Goal: Task Accomplishment & Management: Use online tool/utility

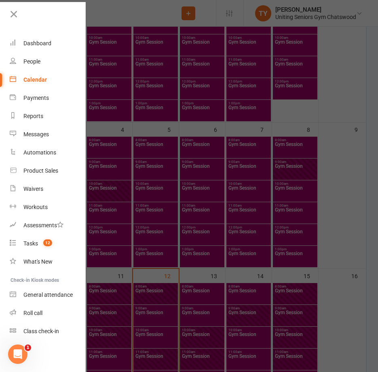
click at [44, 80] on div "Calendar" at bounding box center [34, 79] width 23 height 6
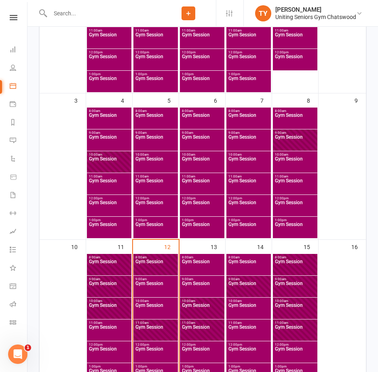
scroll to position [364, 0]
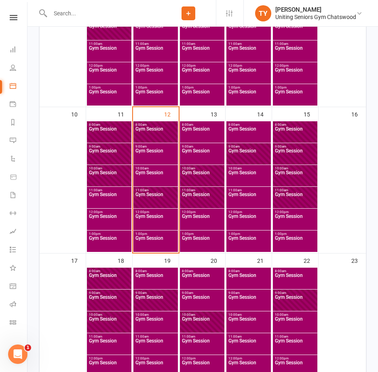
click at [155, 154] on span "Gym Session" at bounding box center [155, 155] width 41 height 15
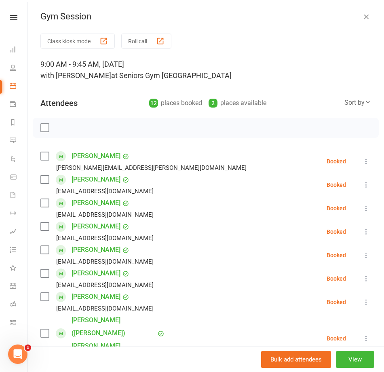
click at [362, 13] on icon "button" at bounding box center [366, 17] width 8 height 8
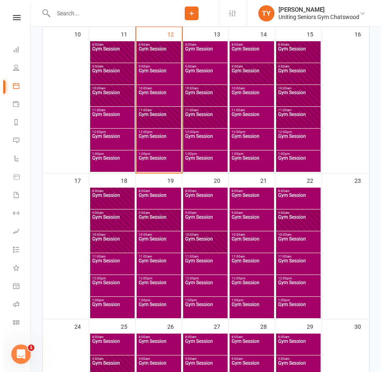
scroll to position [445, 0]
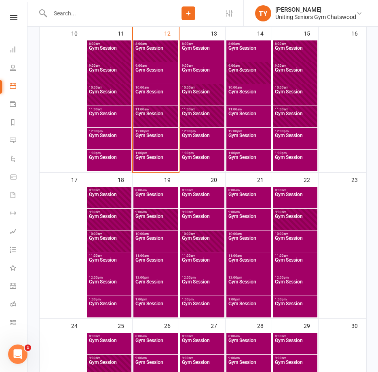
click at [165, 221] on span "Gym Session" at bounding box center [155, 221] width 41 height 15
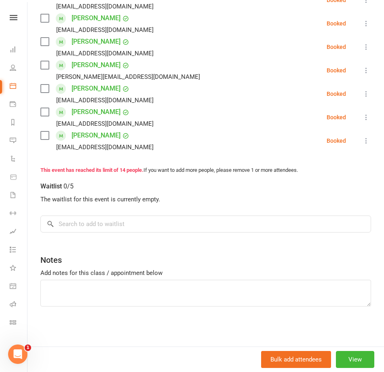
scroll to position [326, 0]
drag, startPoint x: 127, startPoint y: 227, endPoint x: 168, endPoint y: 222, distance: 41.1
click at [128, 227] on input "search" at bounding box center [205, 223] width 331 height 17
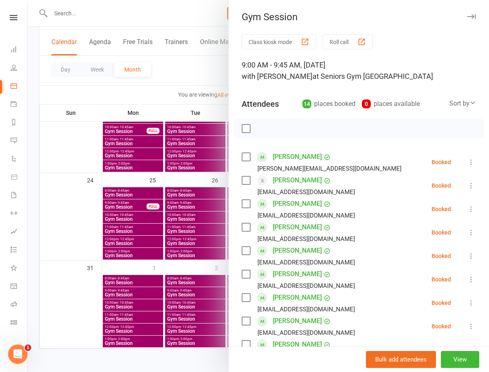
scroll to position [351, 0]
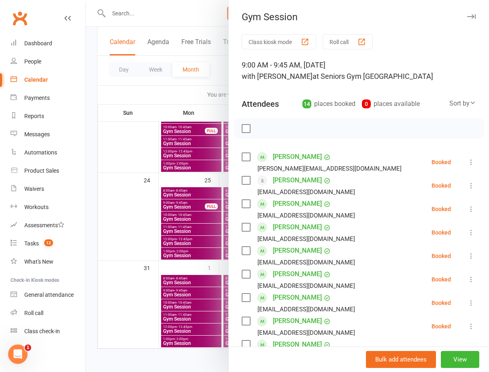
click at [199, 184] on div at bounding box center [287, 186] width 403 height 372
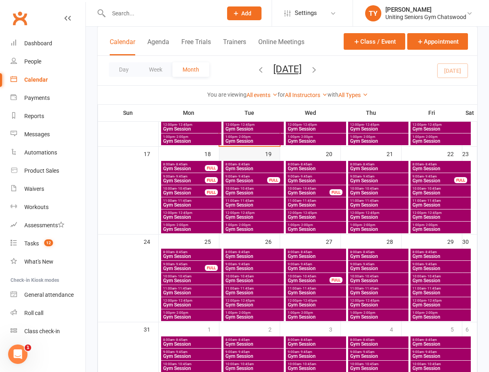
scroll to position [270, 0]
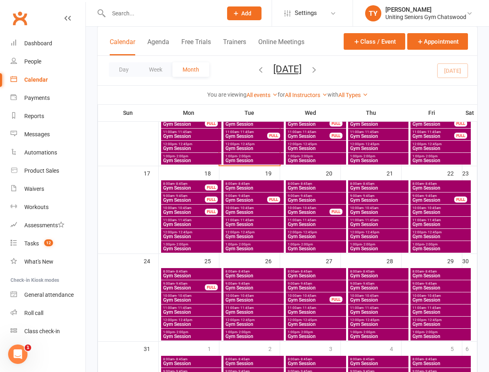
click at [247, 184] on span "- 8:45am" at bounding box center [243, 184] width 13 height 4
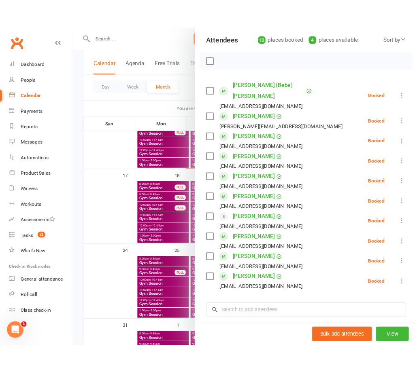
scroll to position [184, 0]
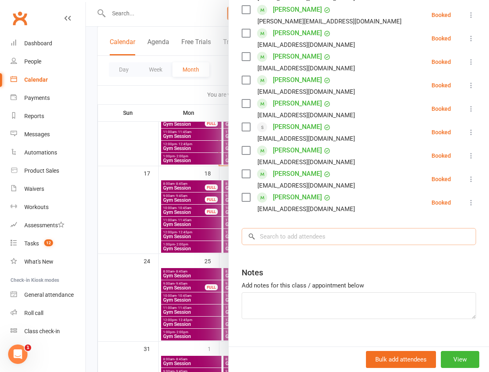
click at [311, 230] on input "search" at bounding box center [359, 236] width 234 height 17
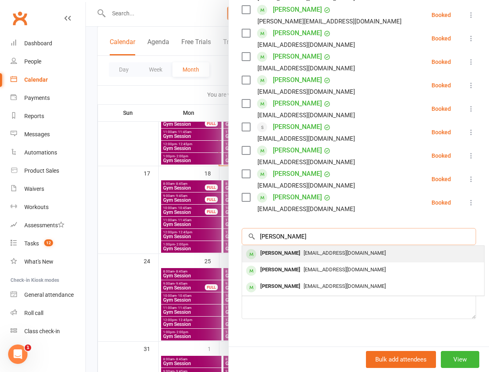
type input "peter mc"
click at [303, 250] on span "petermcnair@mcnairmanagement.com.au" at bounding box center [344, 253] width 82 height 6
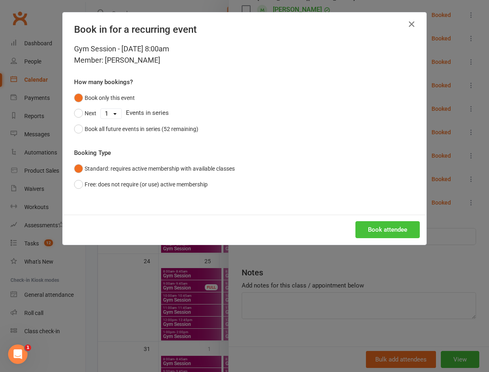
click at [378, 227] on button "Book attendee" at bounding box center [387, 229] width 64 height 17
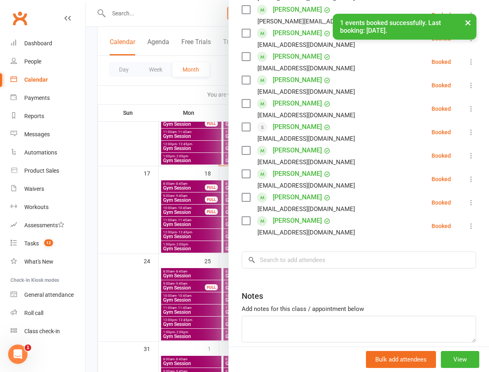
click at [198, 144] on div at bounding box center [287, 186] width 403 height 372
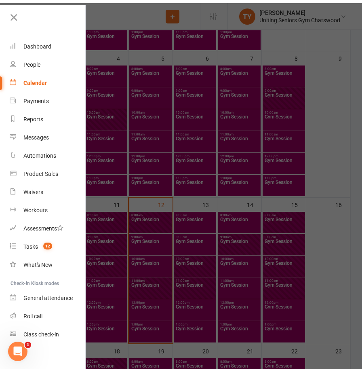
scroll to position [335, 0]
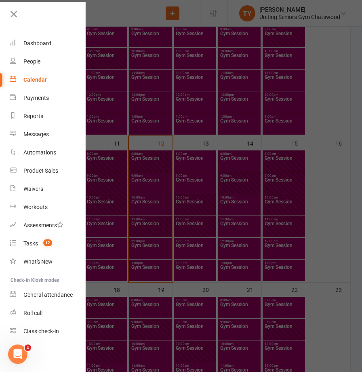
click at [204, 134] on div at bounding box center [181, 186] width 362 height 372
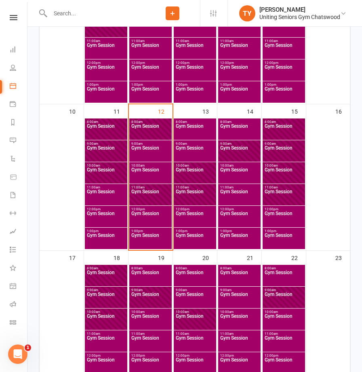
scroll to position [375, 0]
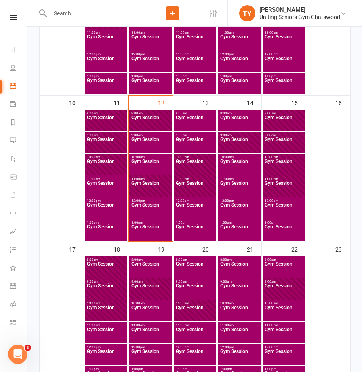
click at [151, 135] on span "9:00am - 9:45am" at bounding box center [150, 135] width 39 height 4
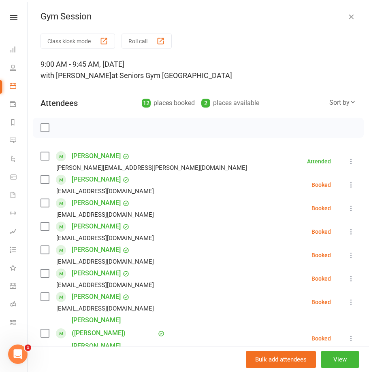
click at [343, 16] on div "Gym Session" at bounding box center [198, 16] width 341 height 11
click at [347, 16] on icon "button" at bounding box center [351, 17] width 8 height 8
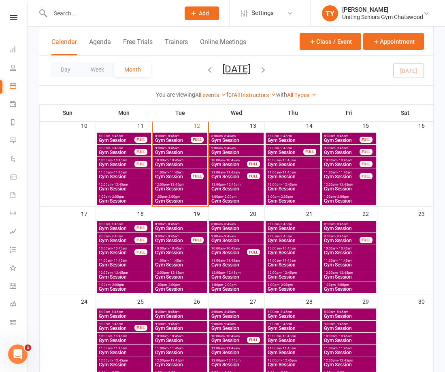
scroll to position [189, 0]
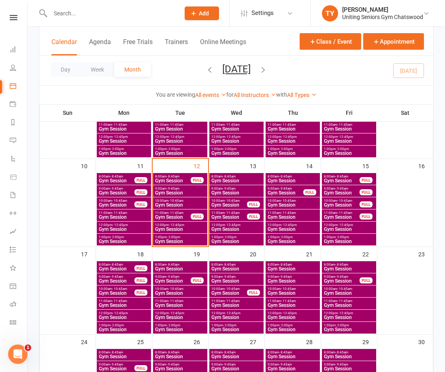
click at [180, 177] on span "8:00am - 8:45am" at bounding box center [173, 177] width 36 height 4
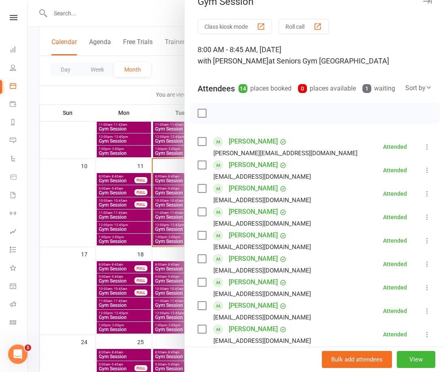
scroll to position [0, 0]
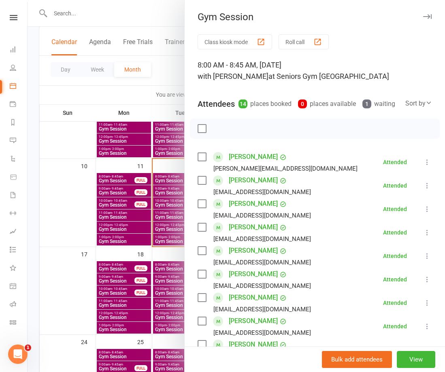
click at [154, 193] on div at bounding box center [236, 186] width 417 height 372
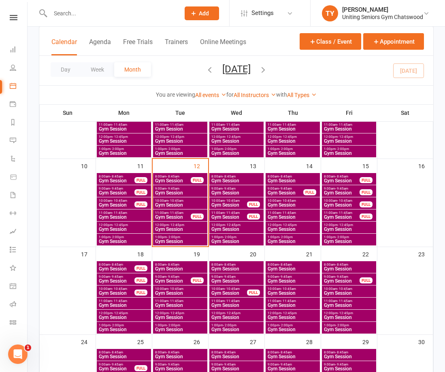
click at [182, 193] on span "Gym Session" at bounding box center [180, 193] width 51 height 5
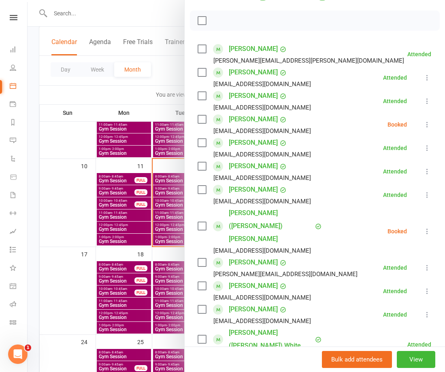
scroll to position [121, 0]
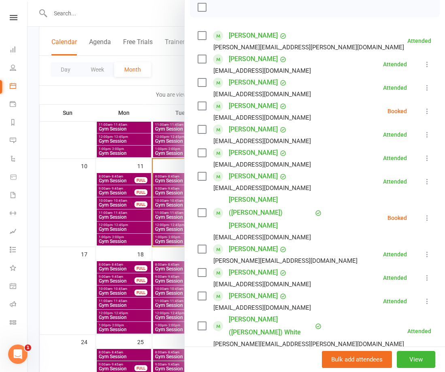
click at [154, 206] on div at bounding box center [236, 186] width 417 height 372
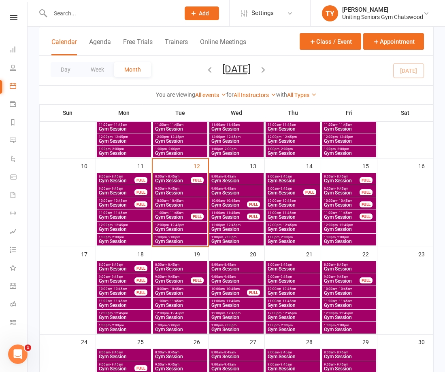
click at [179, 205] on span "Gym Session" at bounding box center [180, 205] width 51 height 5
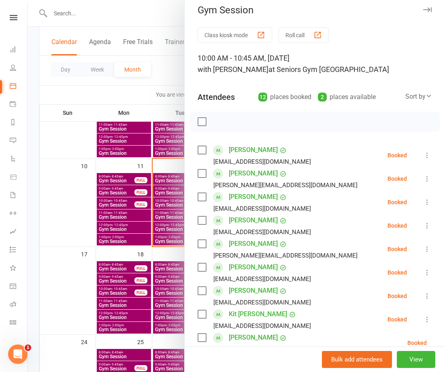
scroll to position [0, 0]
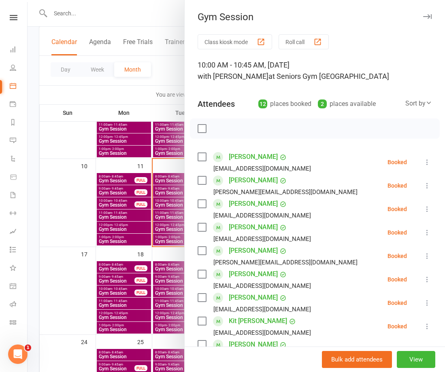
click at [154, 196] on div at bounding box center [236, 186] width 417 height 372
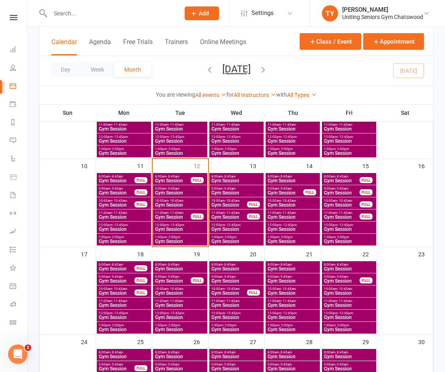
click at [173, 203] on span "Gym Session" at bounding box center [180, 205] width 51 height 5
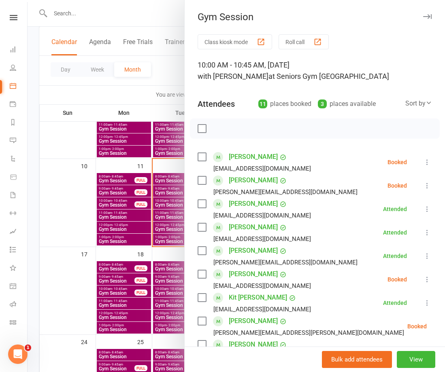
scroll to position [220, 0]
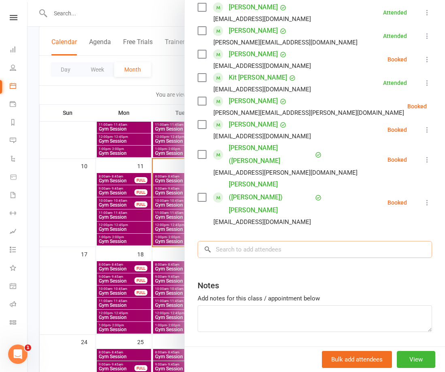
click at [258, 241] on input "search" at bounding box center [314, 249] width 234 height 17
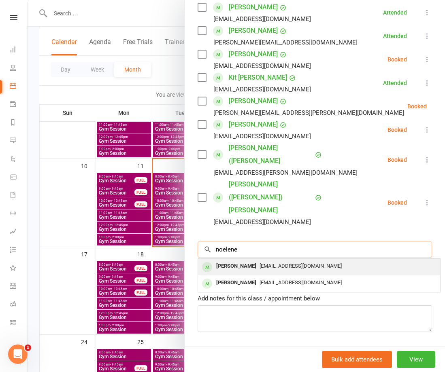
type input "noelene"
click at [265, 261] on div "noelene.fritschy@bigpond.com" at bounding box center [318, 267] width 235 height 12
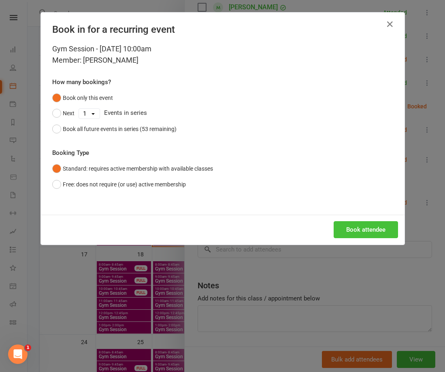
click at [352, 229] on button "Book attendee" at bounding box center [365, 229] width 64 height 17
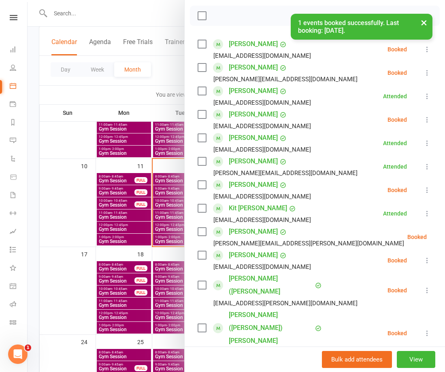
scroll to position [99, 0]
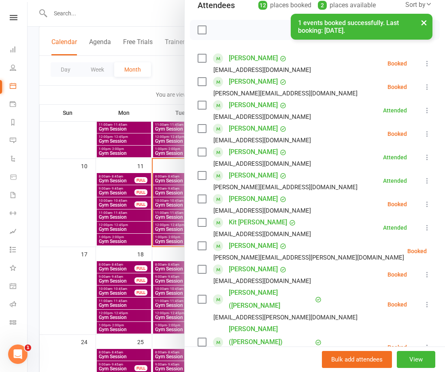
click at [378, 135] on icon at bounding box center [427, 134] width 8 height 8
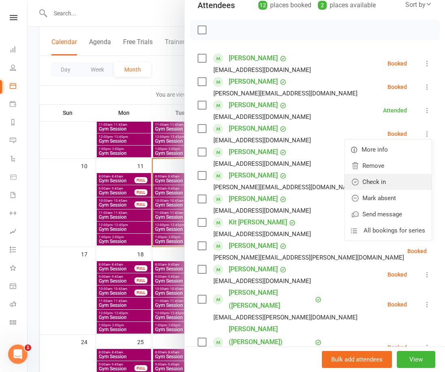
click at [373, 180] on link "Check in" at bounding box center [387, 182] width 87 height 16
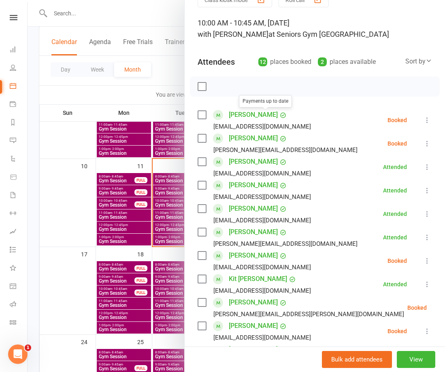
scroll to position [162, 0]
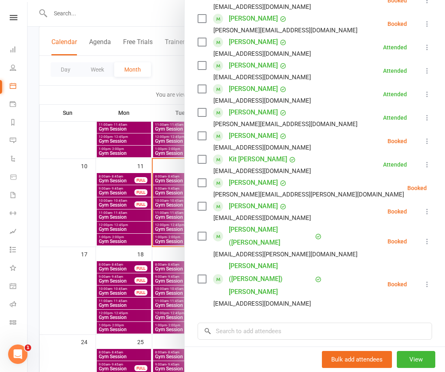
click at [128, 25] on div at bounding box center [236, 186] width 417 height 372
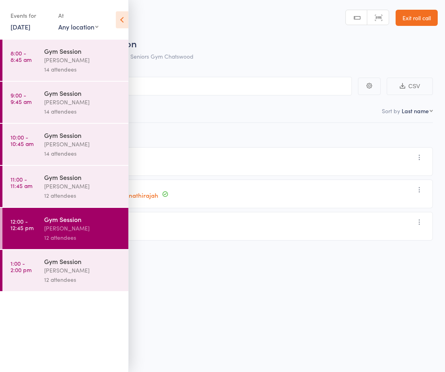
click at [405, 19] on link "Exit roll call" at bounding box center [416, 18] width 42 height 16
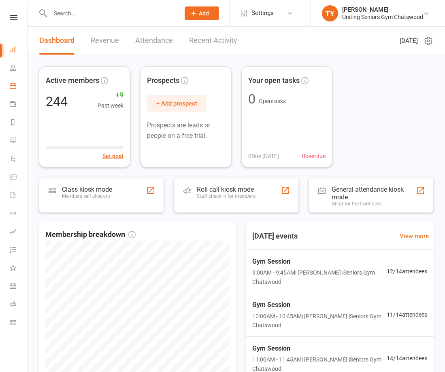
click at [16, 86] on link "Calendar" at bounding box center [19, 87] width 18 height 18
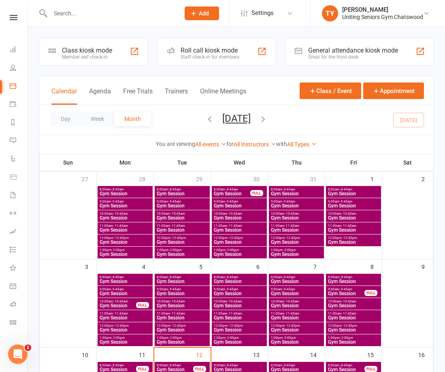
click at [237, 366] on span "- 8:45am" at bounding box center [231, 366] width 13 height 4
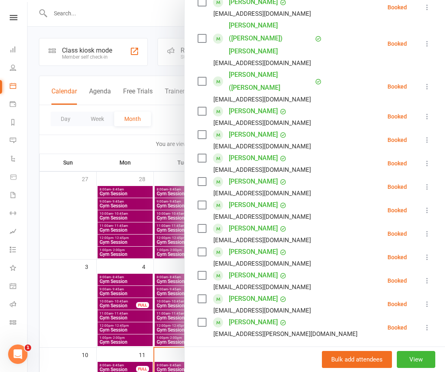
scroll to position [162, 0]
